Goal: Find specific page/section: Find specific page/section

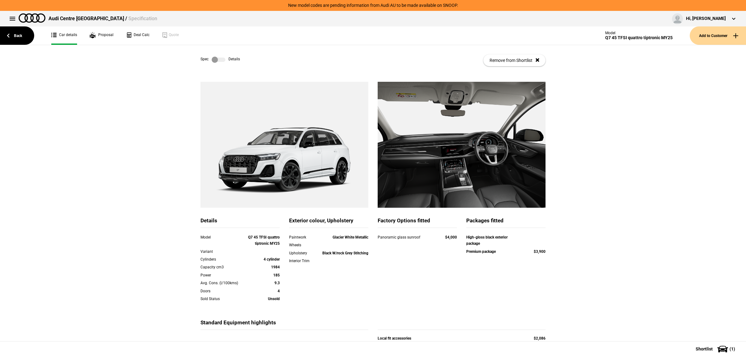
scroll to position [78, 0]
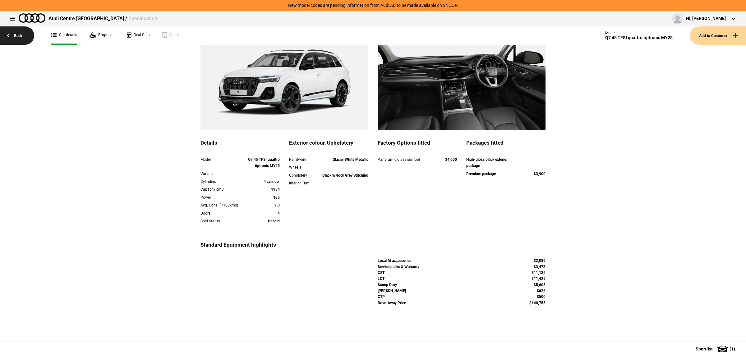
click at [16, 29] on link "Back" at bounding box center [17, 35] width 34 height 18
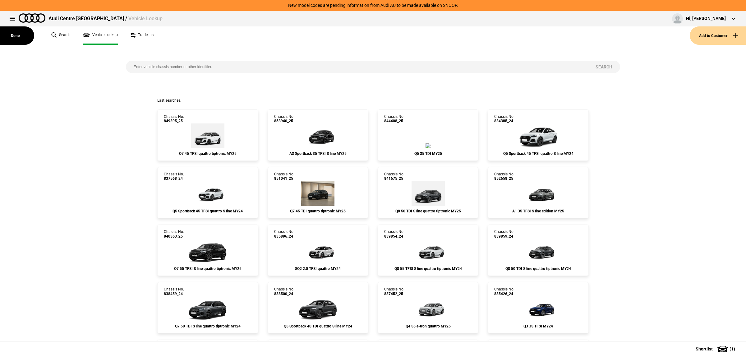
click at [184, 65] on input "search" at bounding box center [357, 67] width 462 height 12
type input "851889"
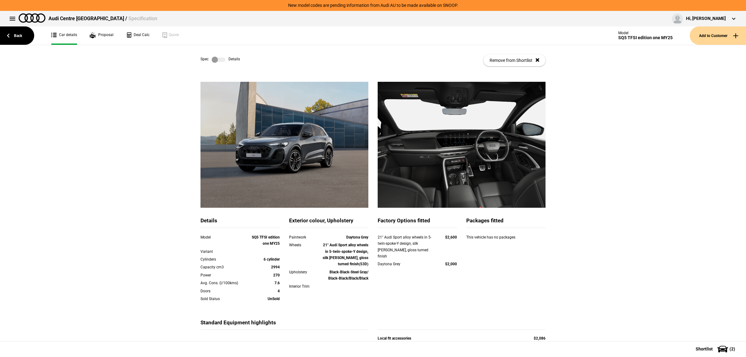
click at [223, 61] on link at bounding box center [219, 60] width 20 height 6
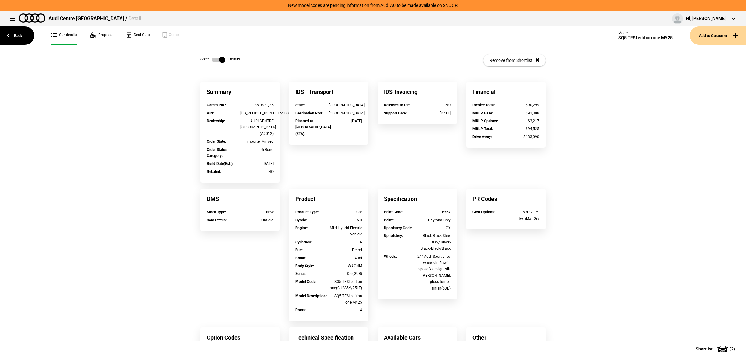
click at [222, 61] on label at bounding box center [219, 60] width 14 height 6
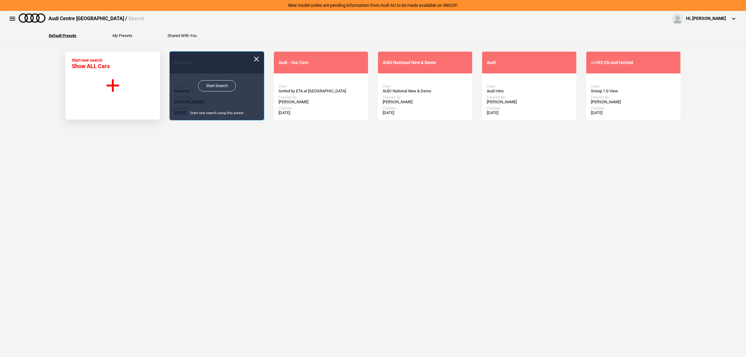
click at [201, 83] on link "Start Search" at bounding box center [217, 85] width 38 height 11
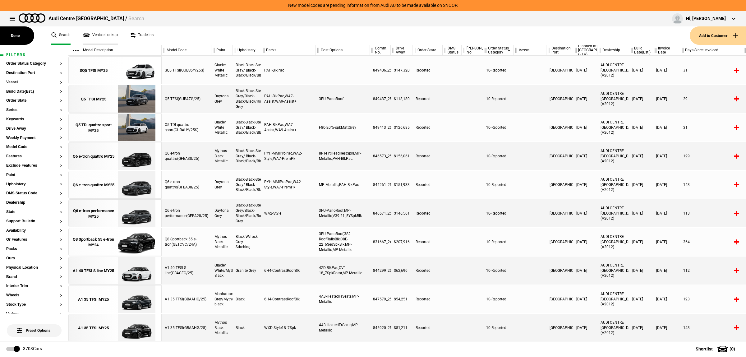
click at [115, 38] on link "Vehicle Lookup" at bounding box center [100, 35] width 35 height 18
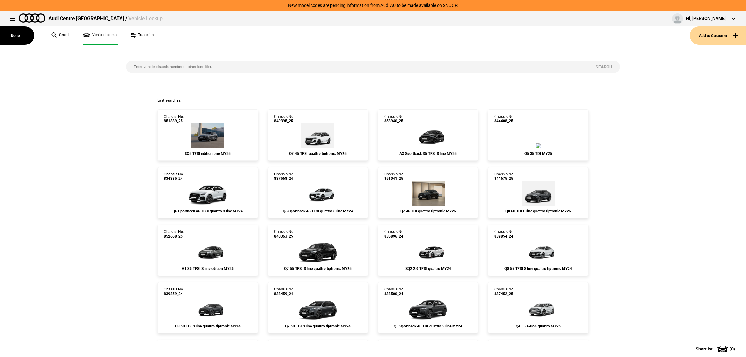
click at [209, 67] on input "search" at bounding box center [357, 67] width 462 height 12
paste input "851186"
type input "851186"
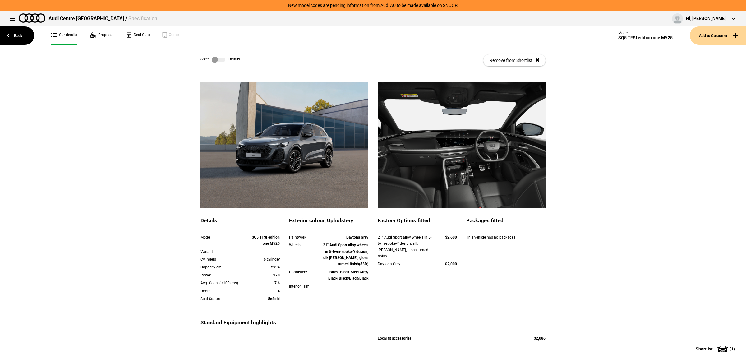
click at [553, 209] on div "Details Model SQ5 TFSI edition one MY25 Variant Cylinders 6 cylinder Capacity c…" at bounding box center [373, 241] width 746 height 318
click at [615, 188] on div "Details Model SQ5 TFSI edition one MY25 Variant Cylinders 6 cylinder Capacity c…" at bounding box center [373, 241] width 746 height 318
